Goal: Information Seeking & Learning: Find specific fact

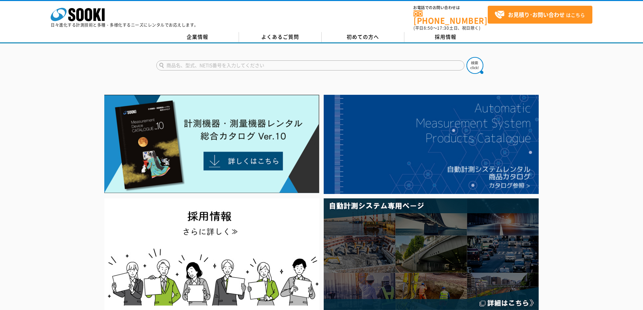
click at [188, 61] on input "text" at bounding box center [310, 65] width 308 height 10
type input "GioScan"
click at [467, 57] on button at bounding box center [475, 65] width 17 height 17
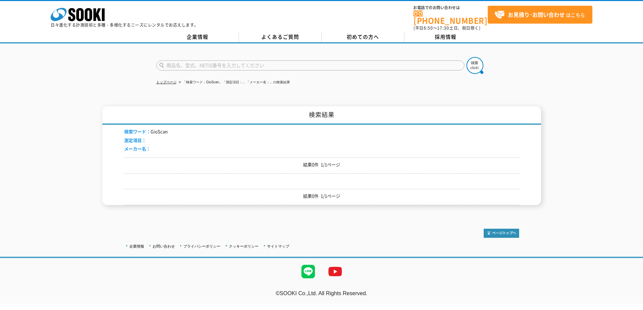
click at [236, 62] on input "text" at bounding box center [310, 65] width 308 height 10
type input "商品名、型式、NETIS番号を入力してください"
click at [307, 60] on input "text" at bounding box center [310, 65] width 308 height 10
click at [314, 60] on input "text" at bounding box center [310, 65] width 308 height 10
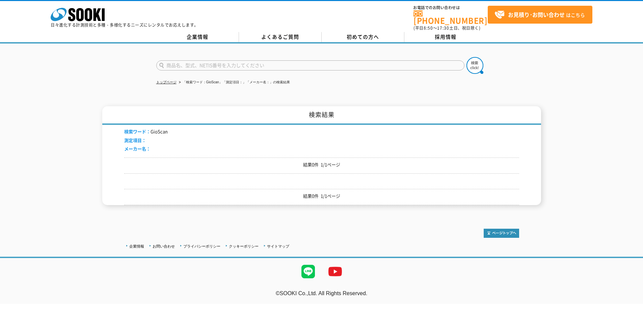
type input "商品名、型式、NETIS番号を入力してください"
